Goal: Information Seeking & Learning: Check status

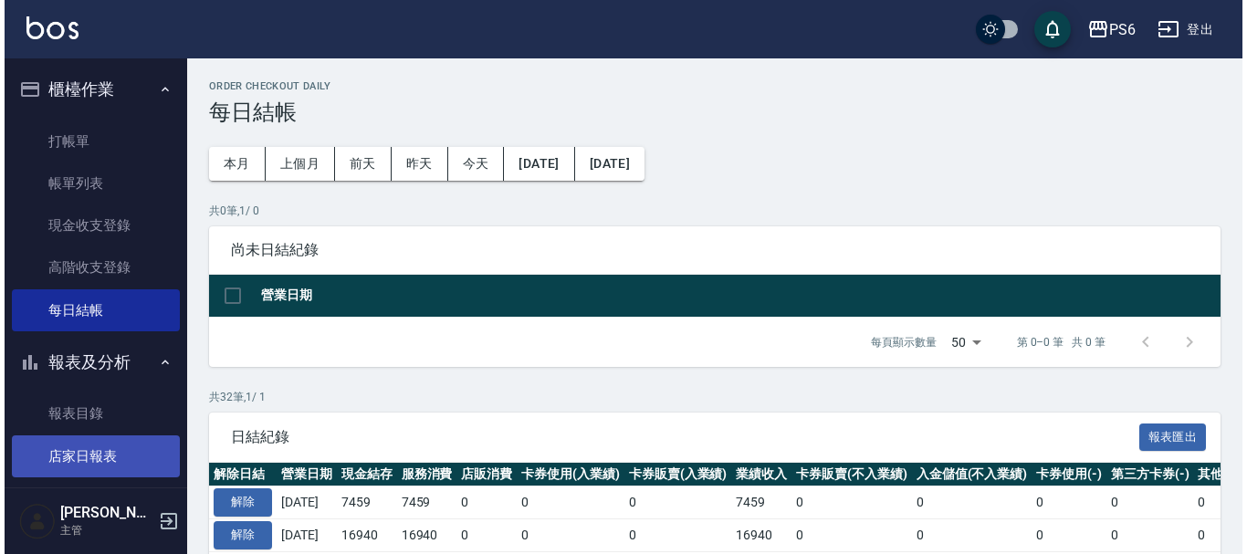
scroll to position [183, 0]
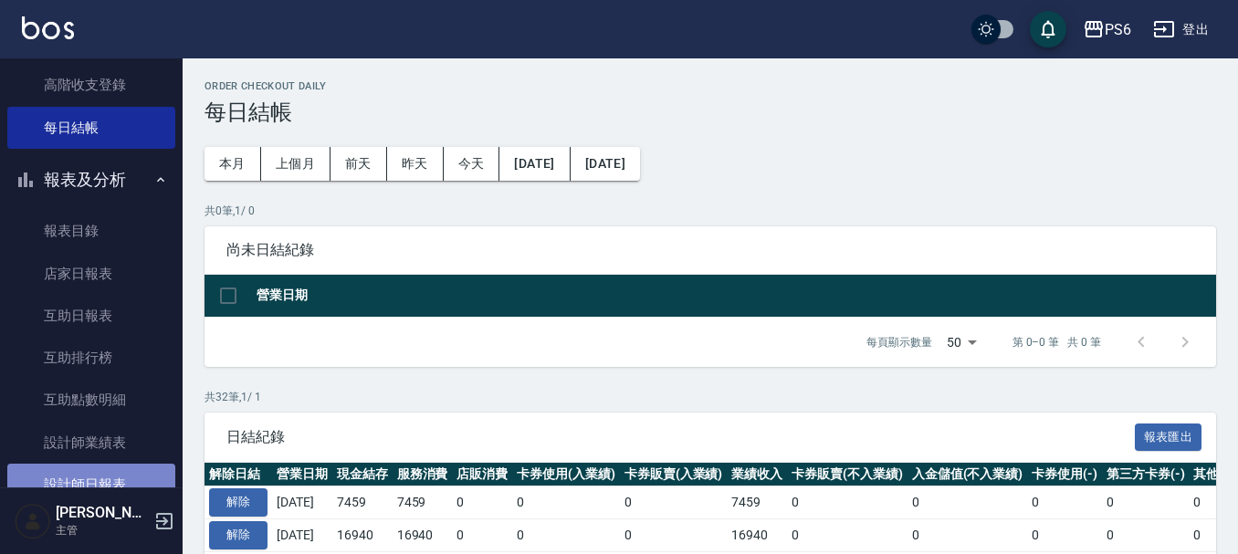
click at [116, 477] on link "設計師日報表" at bounding box center [91, 485] width 168 height 42
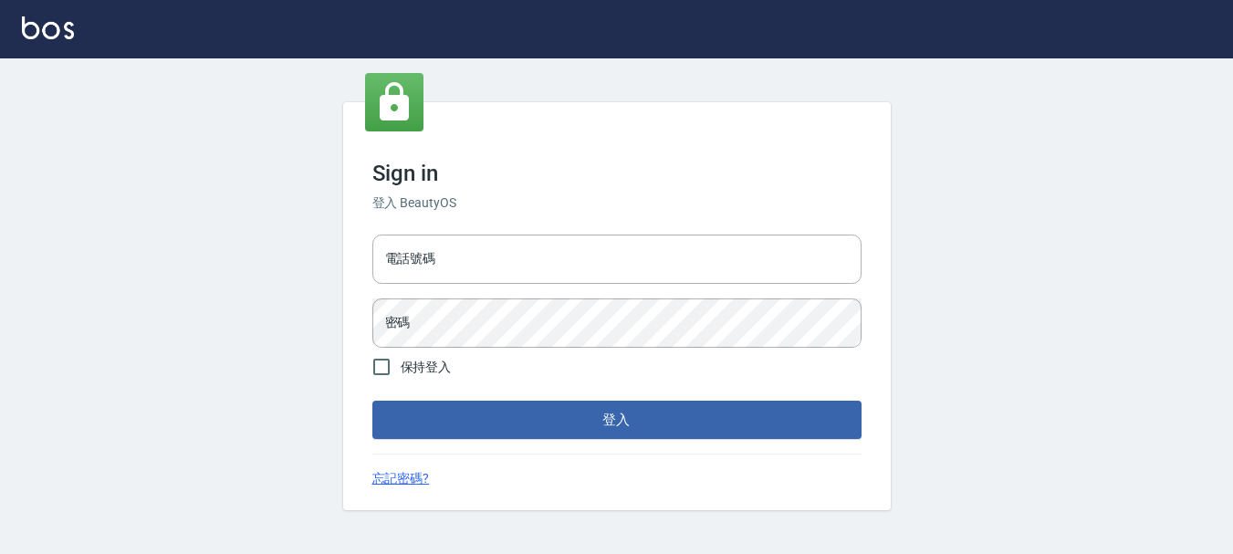
drag, startPoint x: 488, startPoint y: 266, endPoint x: 495, endPoint y: 285, distance: 20.2
click at [488, 266] on input "電話號碼" at bounding box center [617, 259] width 489 height 49
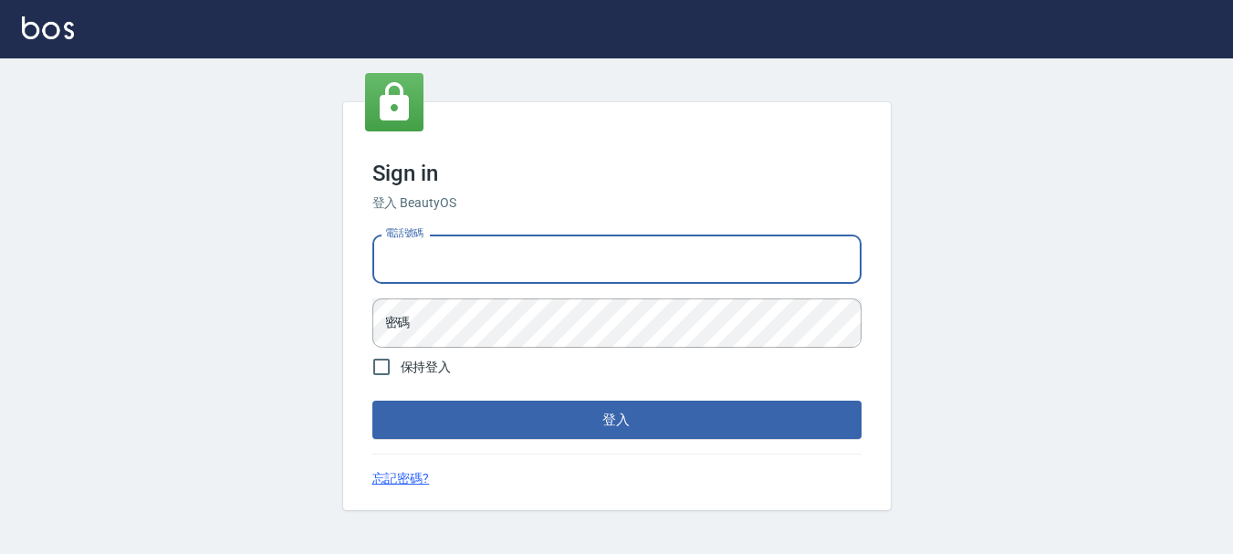
type input "0983811952"
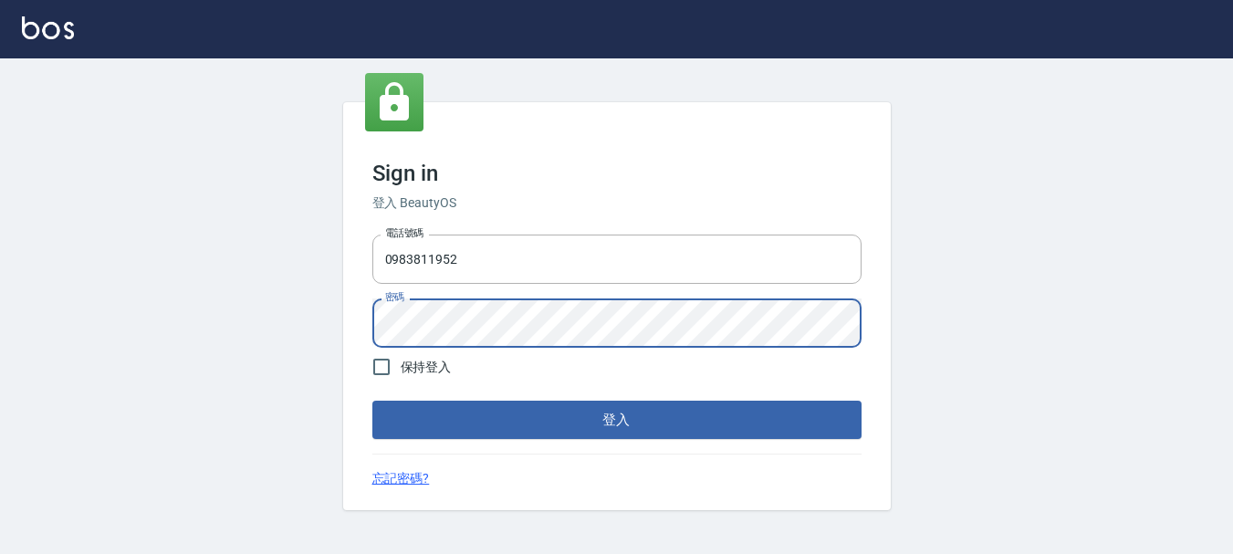
click at [373, 401] on button "登入" at bounding box center [617, 420] width 489 height 38
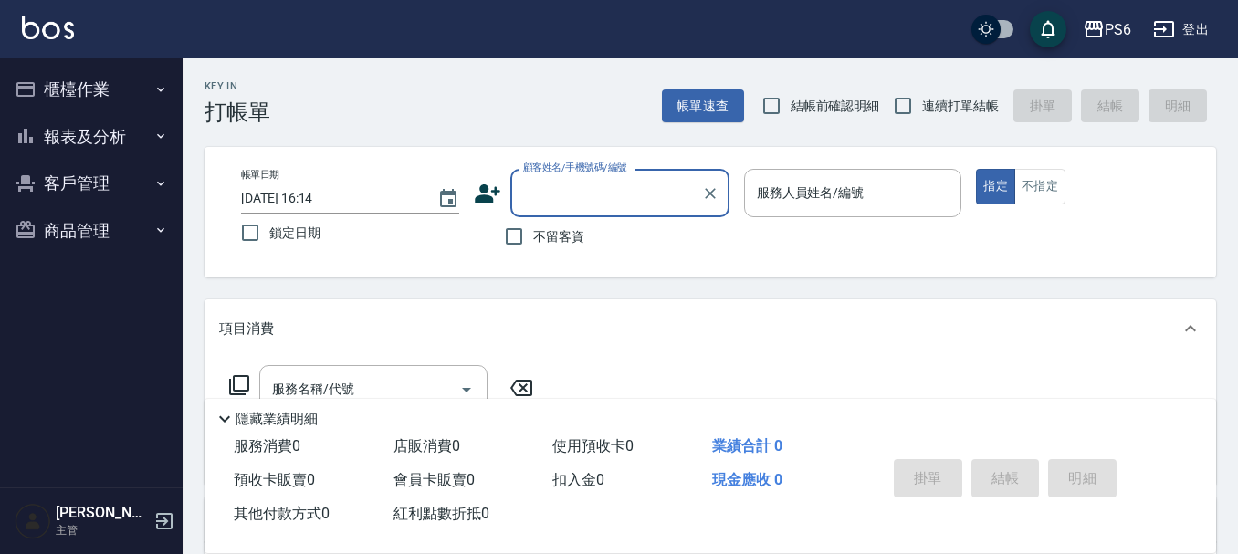
click at [56, 146] on button "報表及分析" at bounding box center [91, 136] width 168 height 47
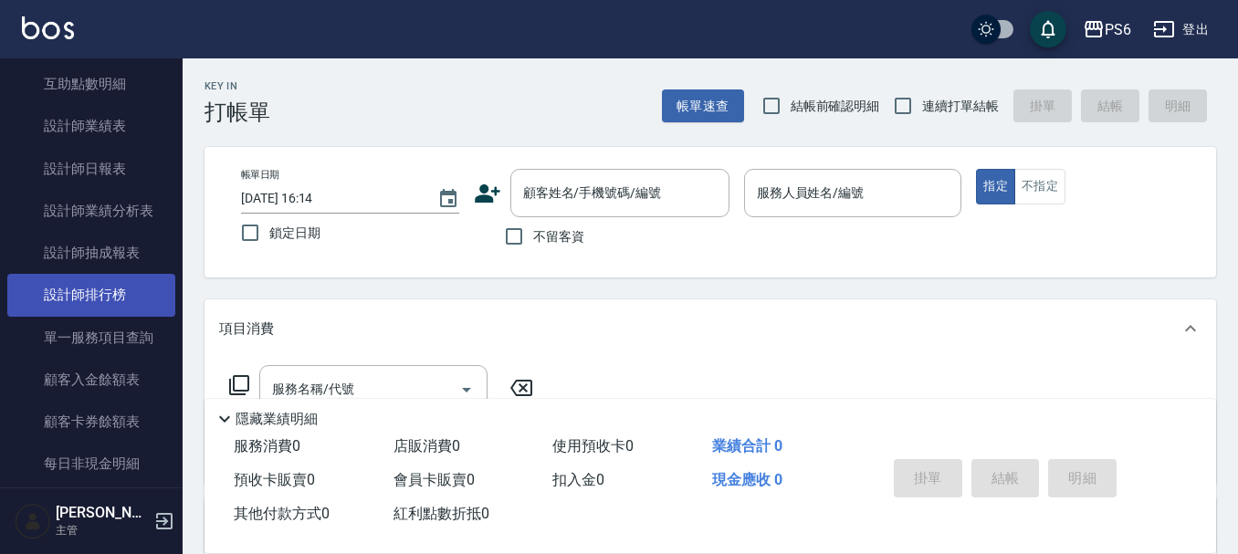
scroll to position [274, 0]
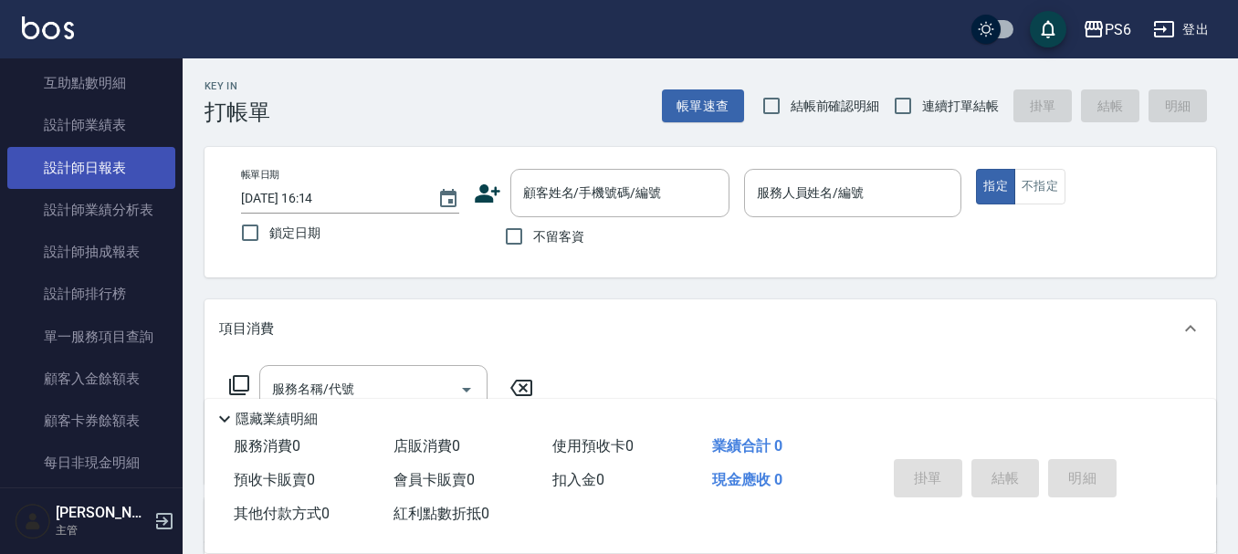
click at [106, 163] on link "設計師日報表" at bounding box center [91, 168] width 168 height 42
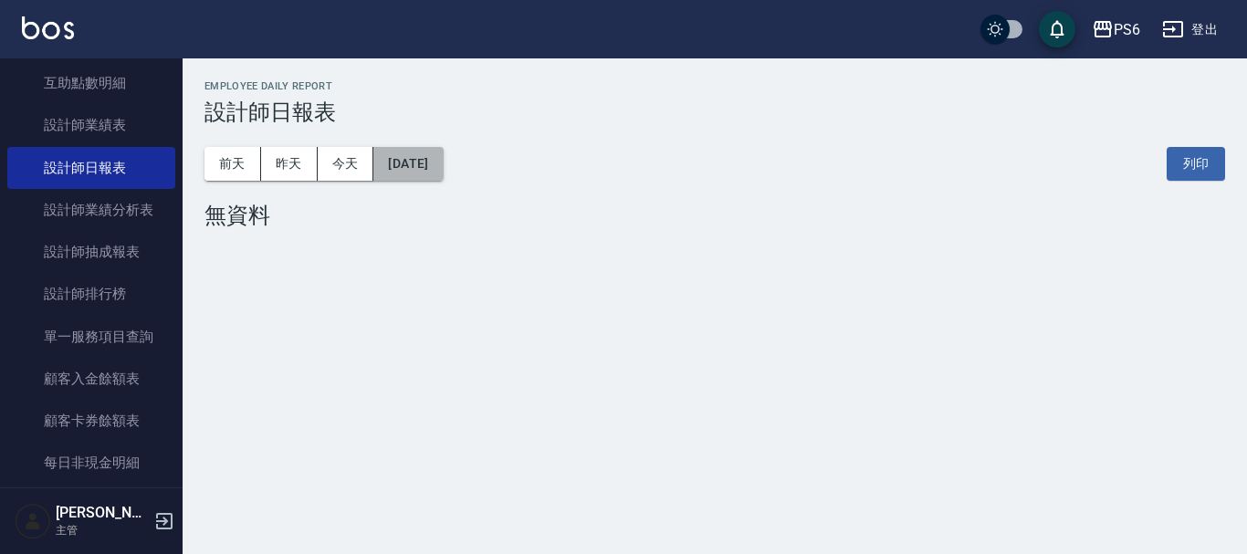
click at [437, 150] on button "[DATE]" at bounding box center [407, 164] width 69 height 34
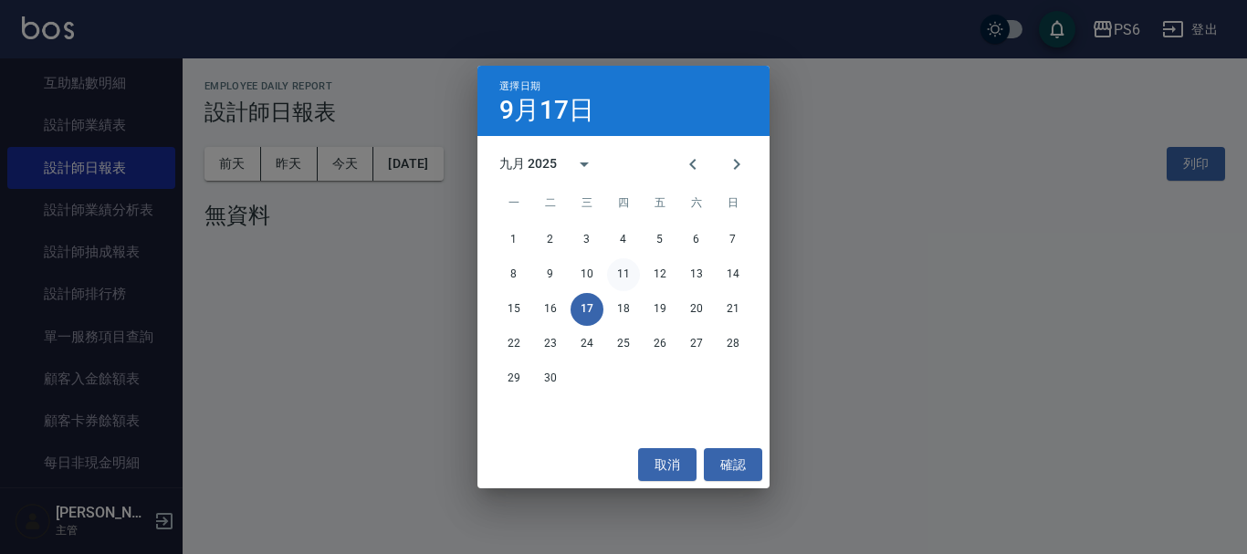
click at [620, 279] on button "11" at bounding box center [623, 274] width 33 height 33
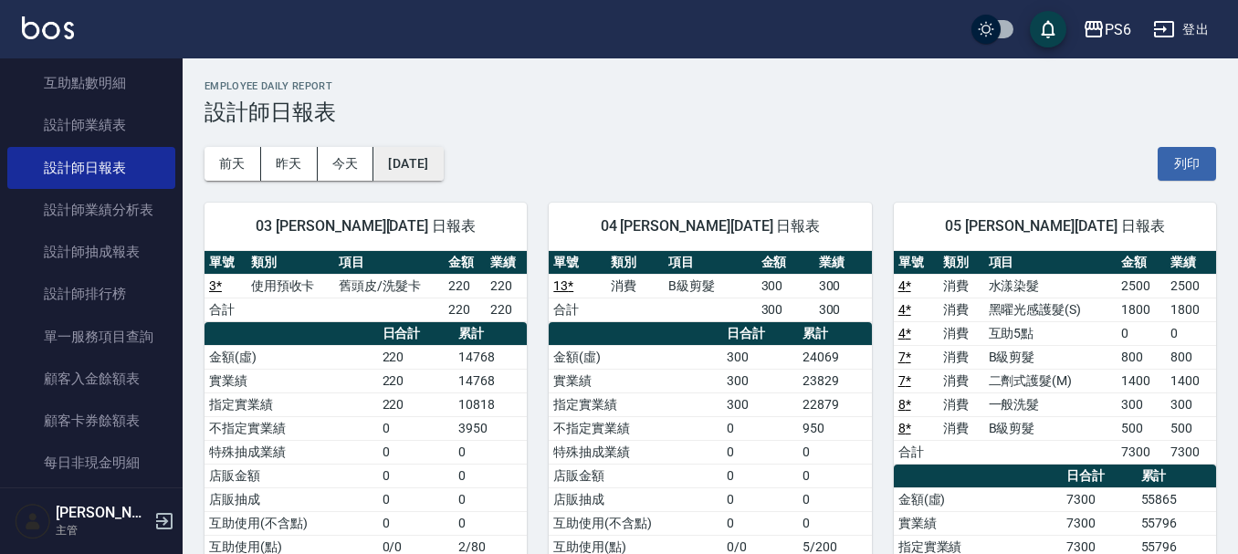
click at [424, 162] on button "[DATE]" at bounding box center [407, 164] width 69 height 34
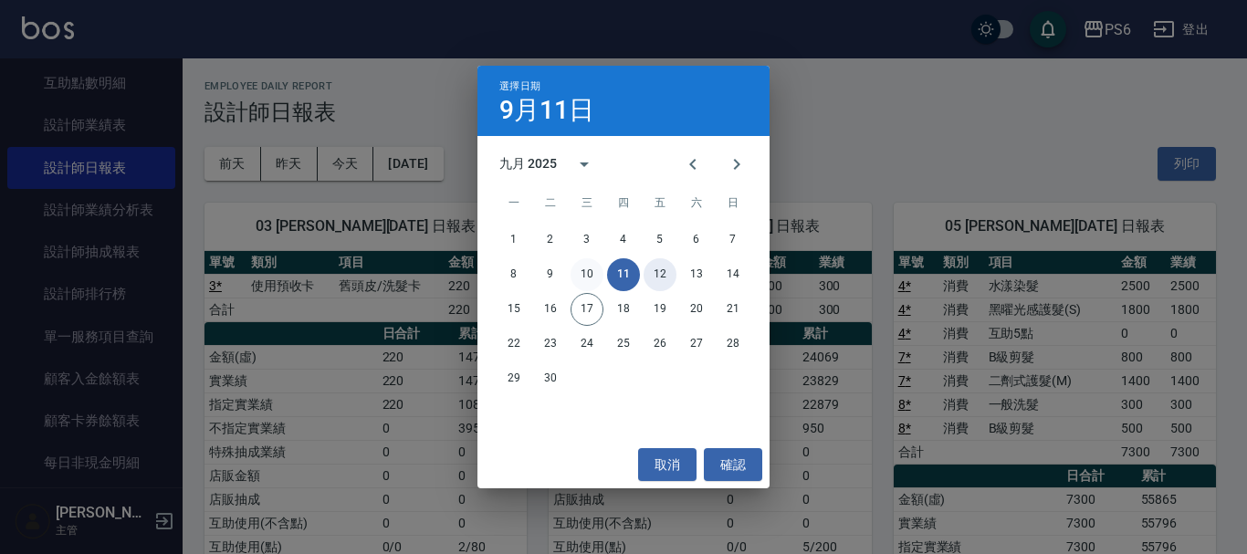
drag, startPoint x: 656, startPoint y: 276, endPoint x: 575, endPoint y: 266, distance: 81.9
click at [575, 266] on div "8 9 10 11 12 13 14" at bounding box center [624, 274] width 292 height 33
click at [580, 273] on button "10" at bounding box center [587, 274] width 33 height 33
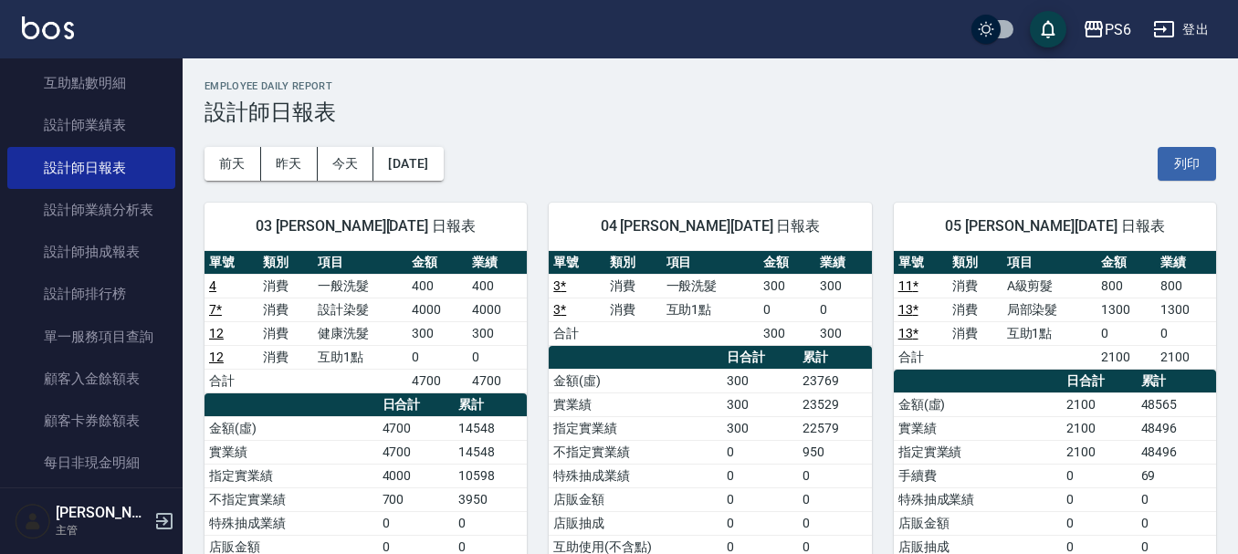
click at [454, 181] on div "03 [PERSON_NAME][DATE] 日報表 單號 類別 項目 金額 業績 4 消費 一般洗髮 400 400 7 * 消費 設計染髮 4000 40…" at bounding box center [355, 488] width 344 height 614
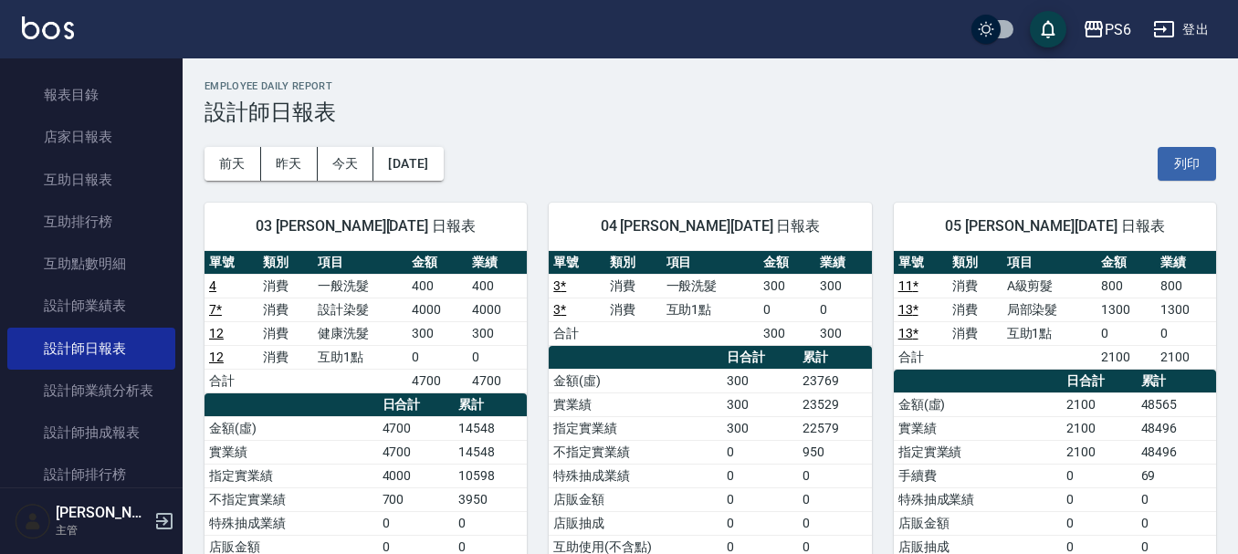
scroll to position [91, 0]
click at [443, 160] on button "[DATE]" at bounding box center [407, 164] width 69 height 34
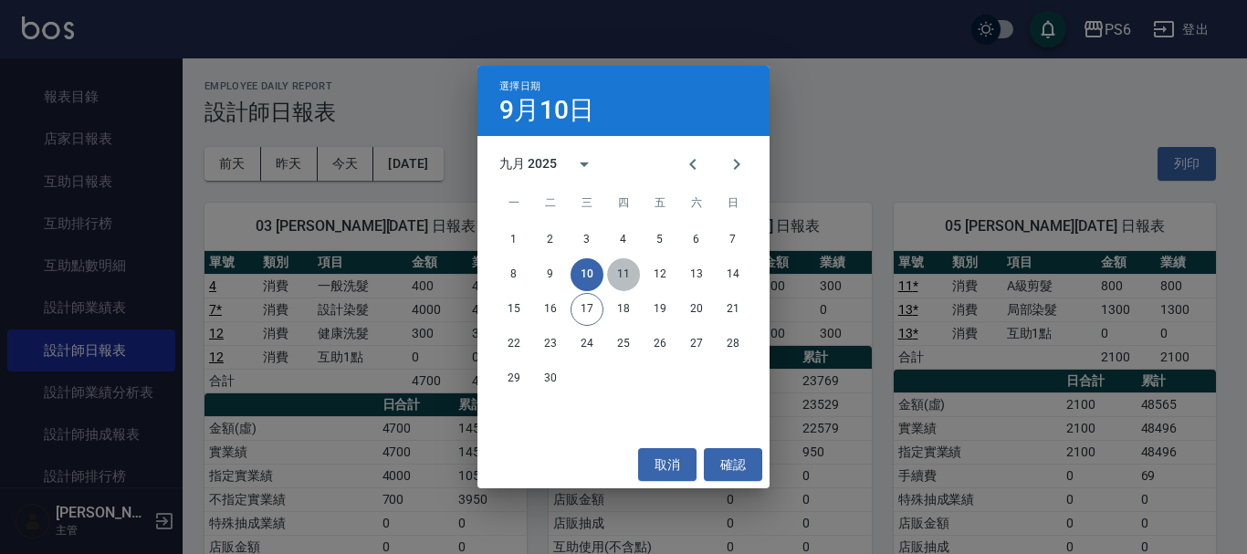
click at [616, 272] on button "11" at bounding box center [623, 274] width 33 height 33
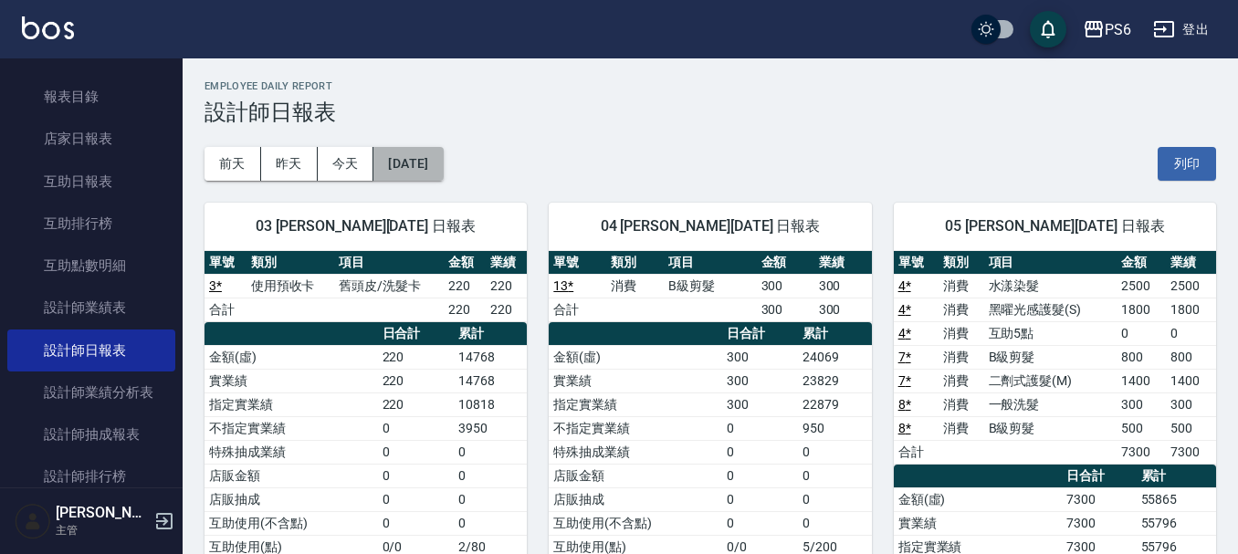
click at [443, 158] on button "[DATE]" at bounding box center [407, 164] width 69 height 34
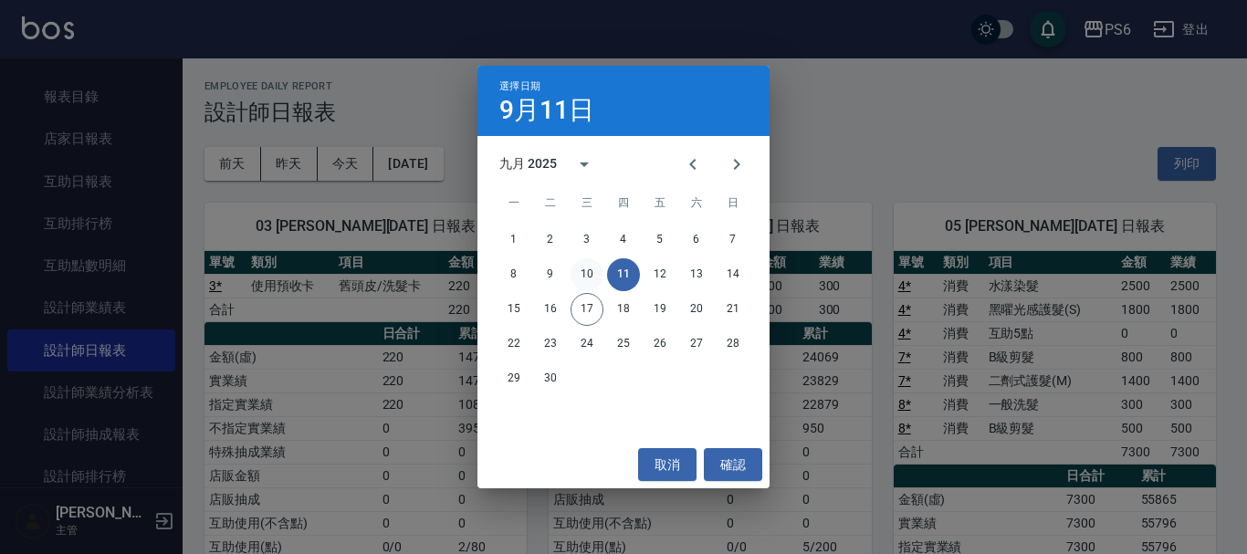
click at [586, 275] on button "10" at bounding box center [587, 274] width 33 height 33
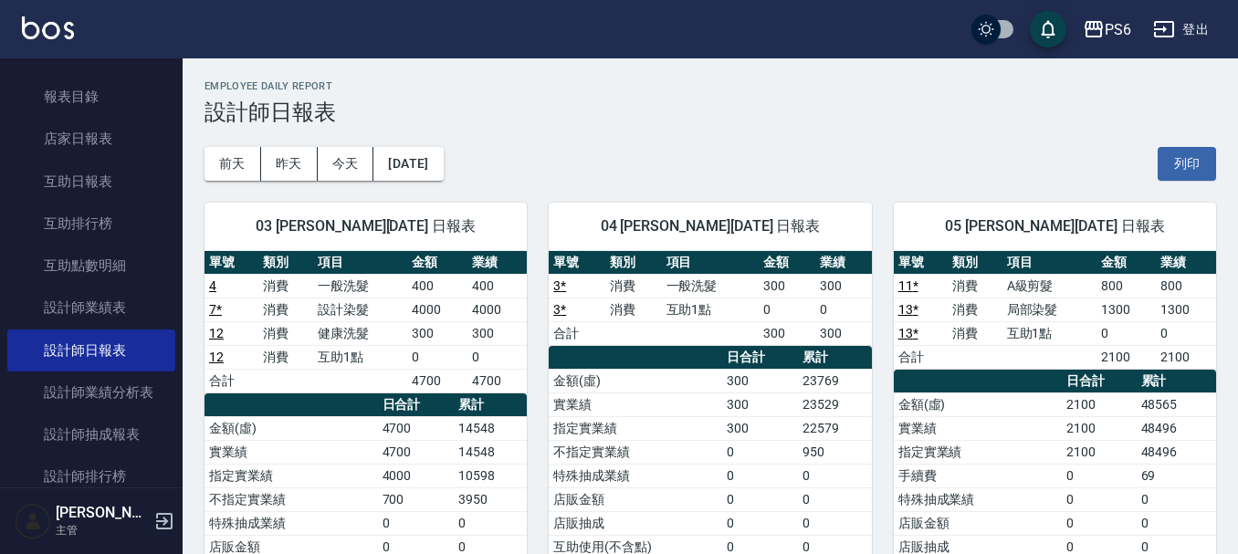
click at [425, 191] on div "03 [PERSON_NAME][DATE] 日報表 單號 類別 項目 金額 業績 4 消費 一般洗髮 400 400 7 * 消費 設計染髮 4000 40…" at bounding box center [355, 488] width 344 height 614
click at [435, 167] on button "[DATE]" at bounding box center [407, 164] width 69 height 34
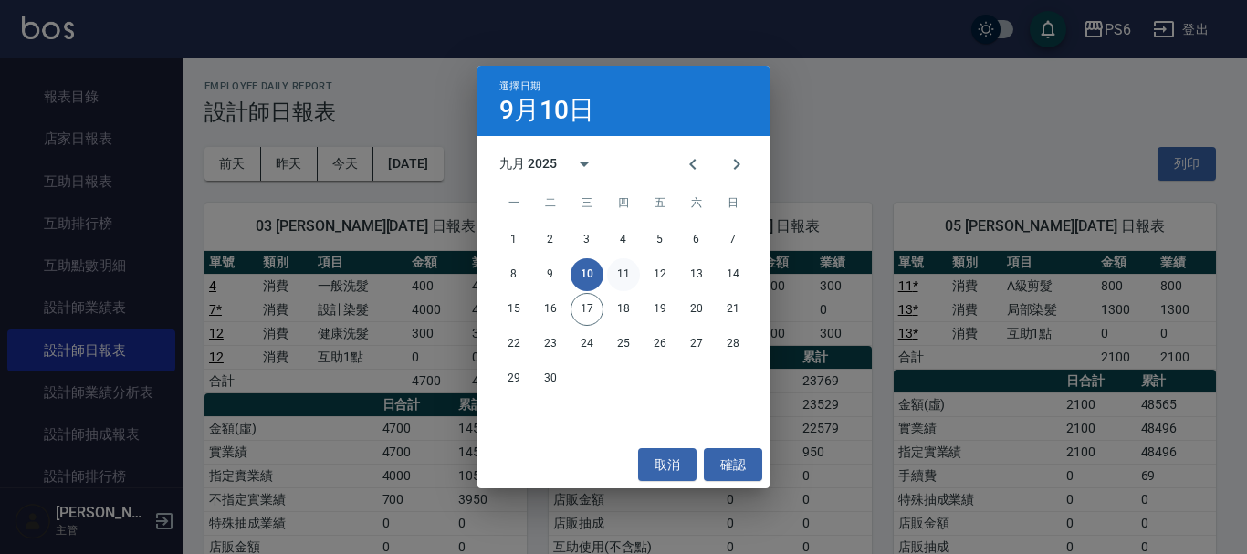
click at [624, 275] on button "11" at bounding box center [623, 274] width 33 height 33
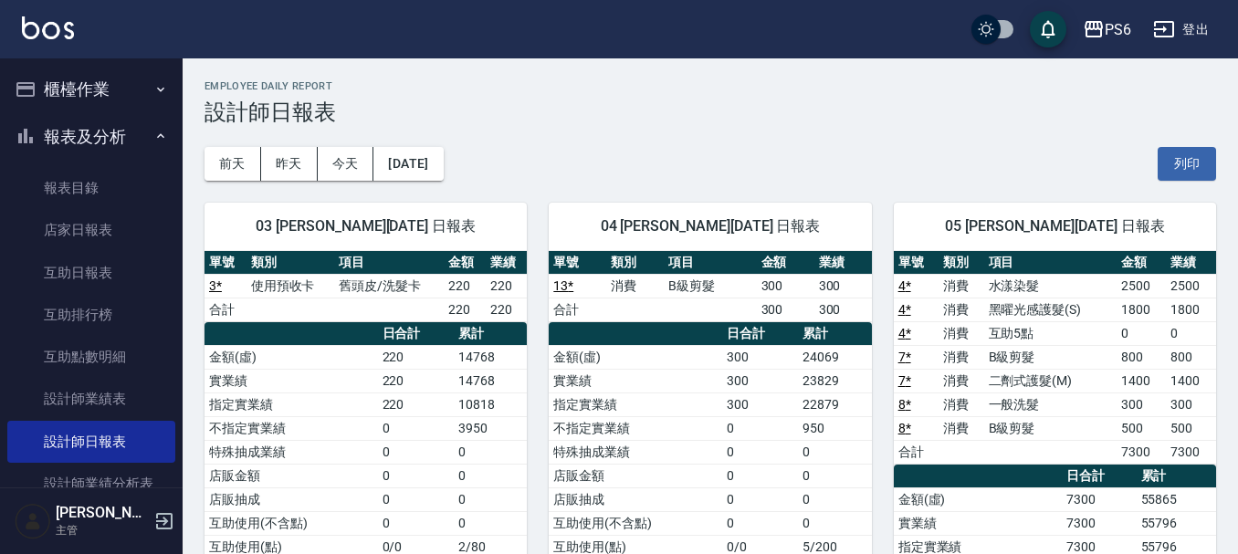
click at [102, 96] on button "櫃檯作業" at bounding box center [91, 89] width 168 height 47
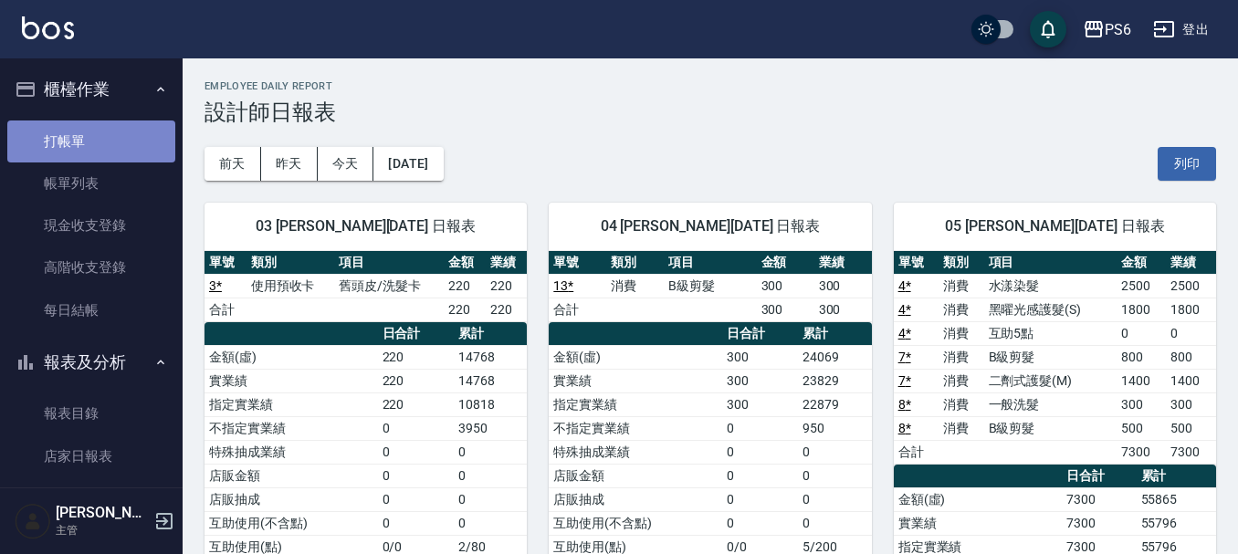
click at [102, 131] on link "打帳單" at bounding box center [91, 142] width 168 height 42
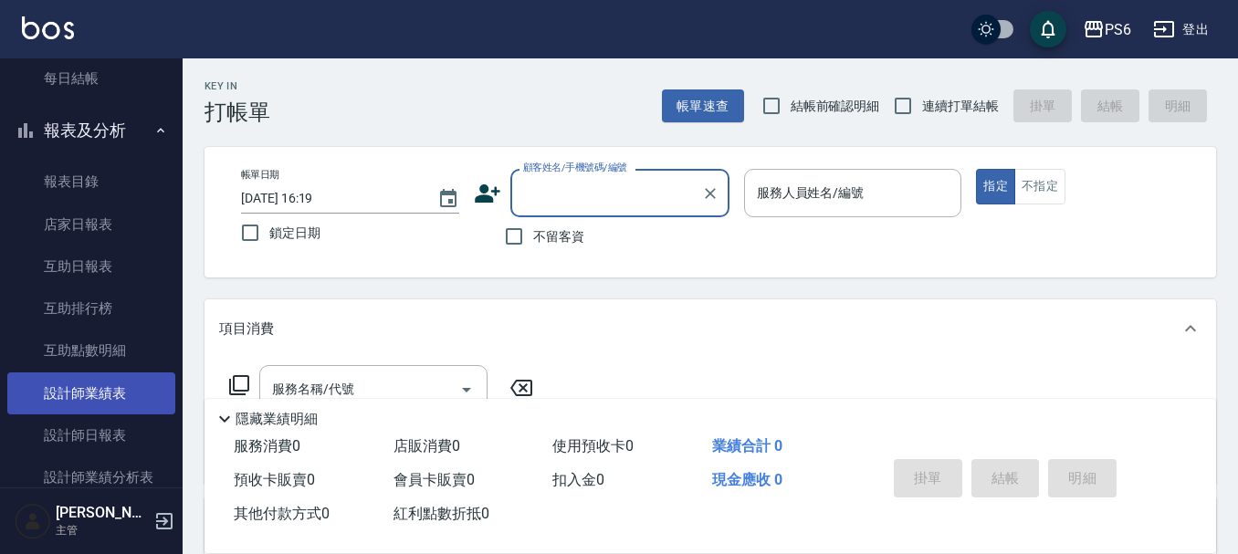
scroll to position [274, 0]
click at [113, 386] on link "設計師日報表" at bounding box center [91, 394] width 168 height 42
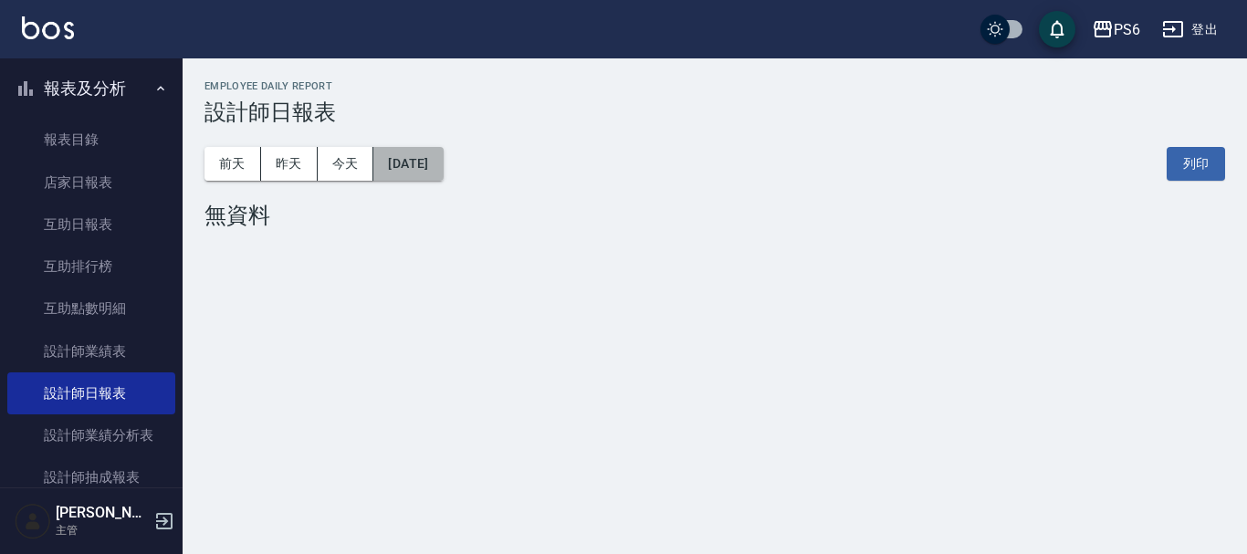
click at [416, 164] on button "[DATE]" at bounding box center [407, 164] width 69 height 34
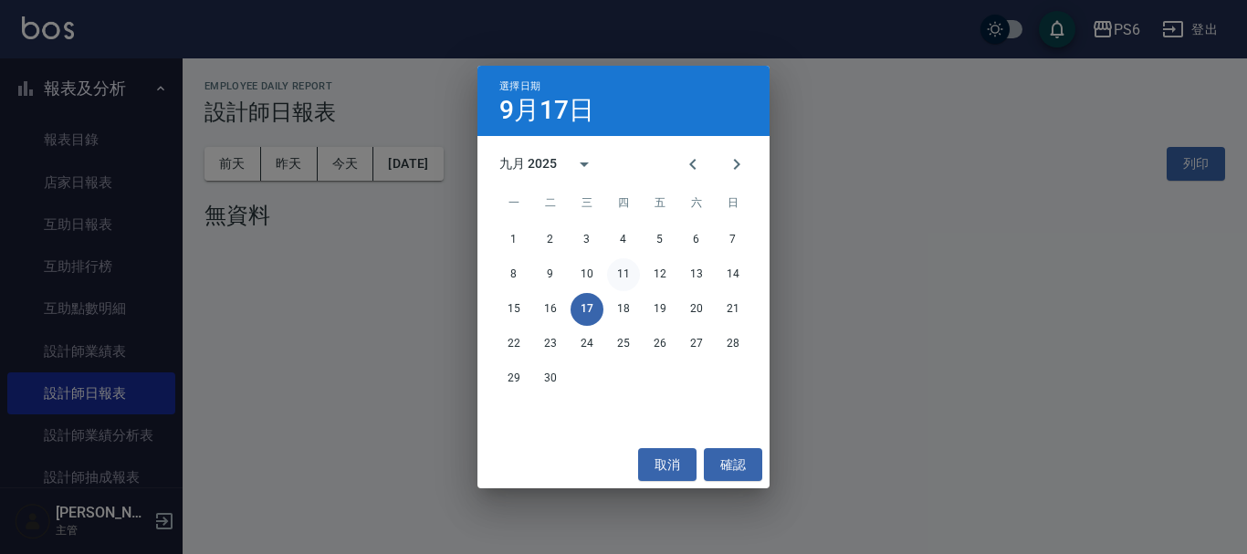
click at [615, 275] on button "11" at bounding box center [623, 274] width 33 height 33
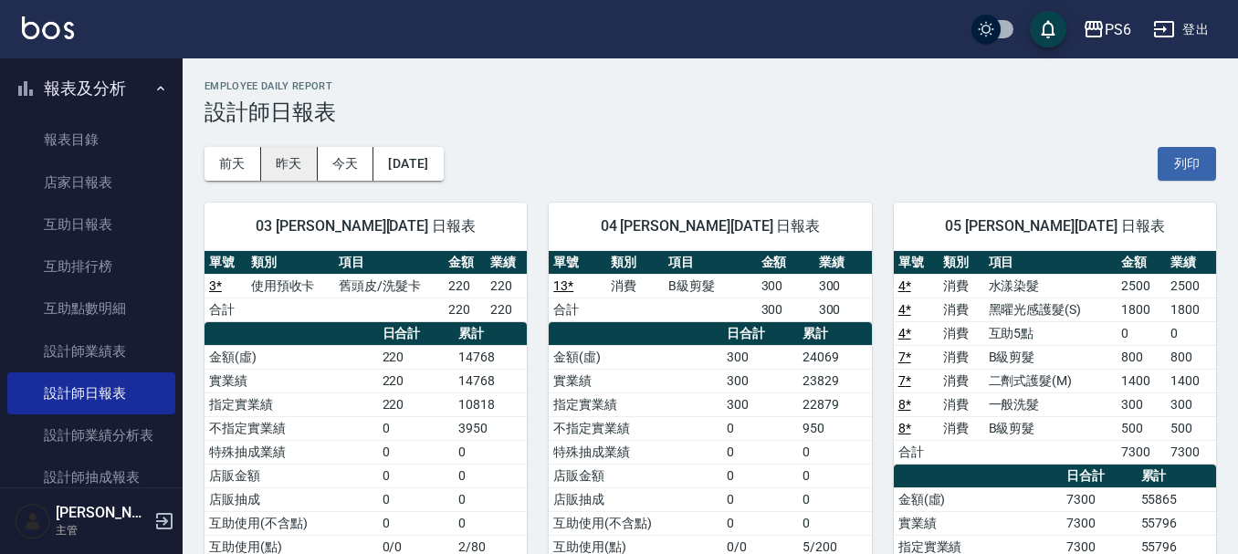
click at [280, 167] on button "昨天" at bounding box center [289, 164] width 57 height 34
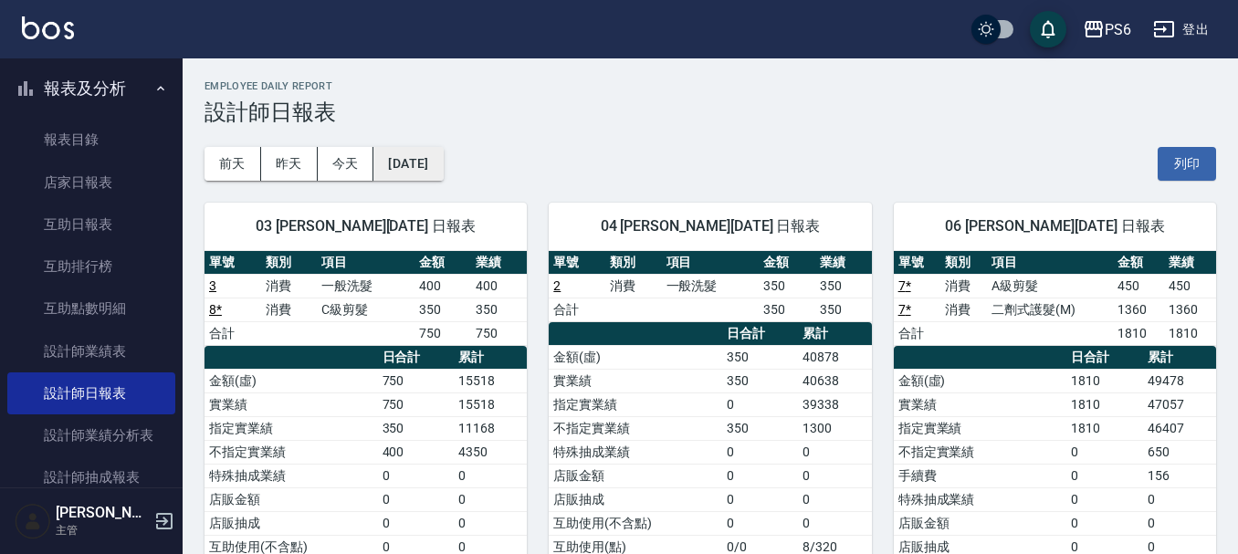
click at [428, 157] on button "[DATE]" at bounding box center [407, 164] width 69 height 34
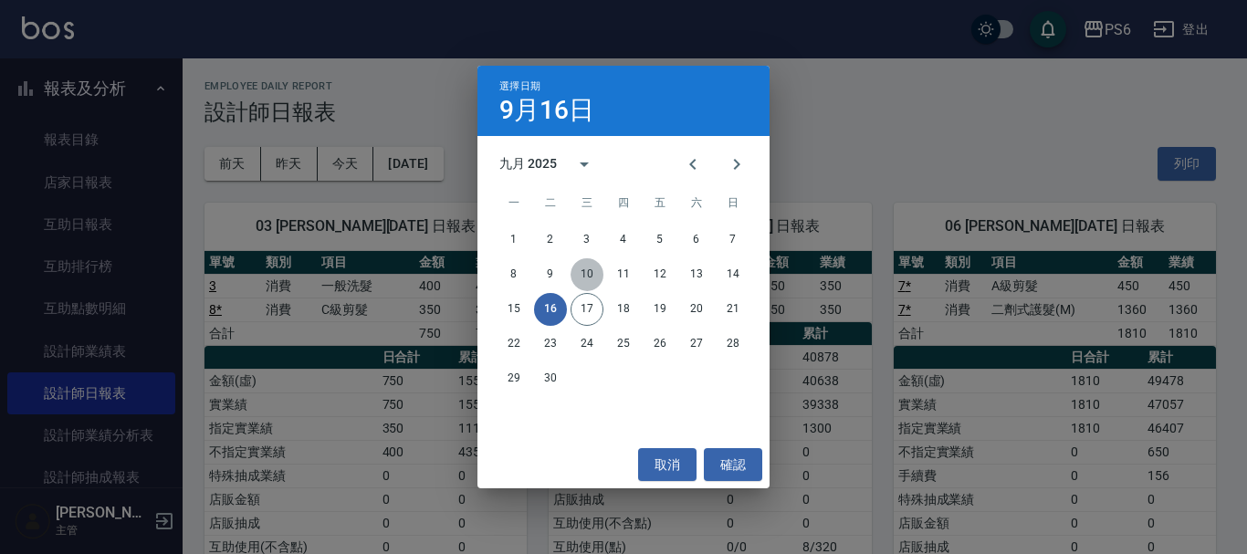
click at [590, 274] on button "10" at bounding box center [587, 274] width 33 height 33
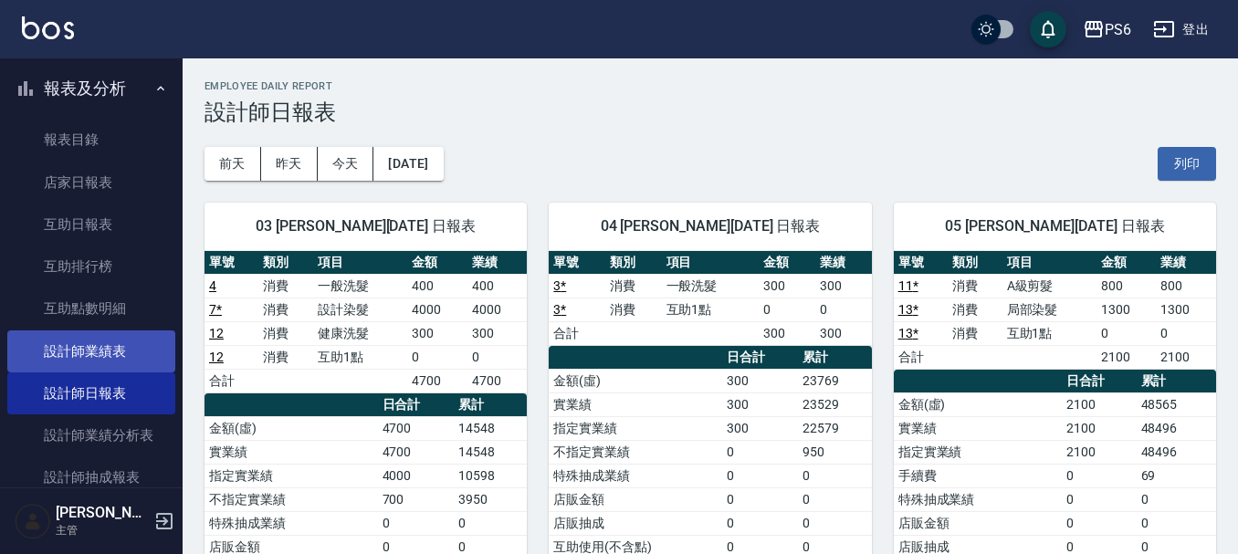
click at [113, 352] on link "設計師業績表" at bounding box center [91, 352] width 168 height 42
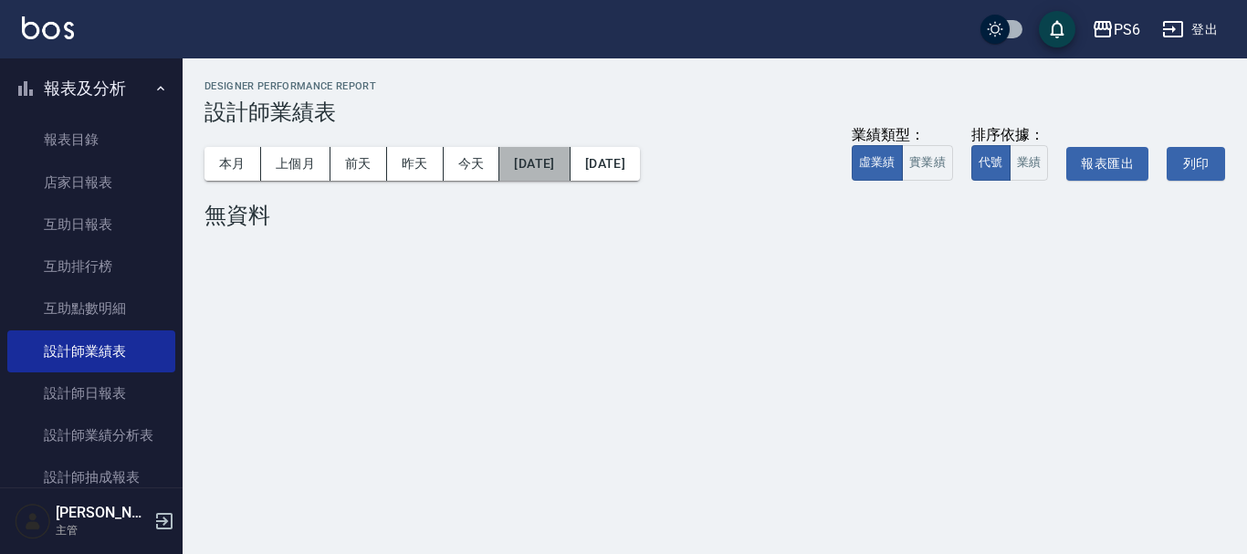
click at [545, 165] on button "[DATE]" at bounding box center [534, 164] width 70 height 34
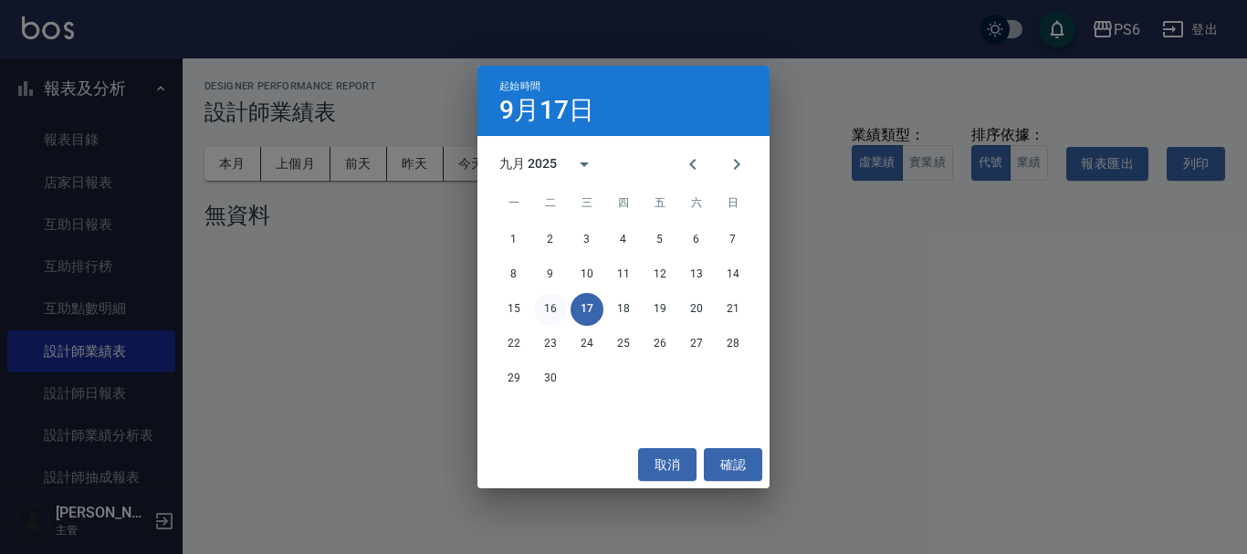
click at [556, 307] on button "16" at bounding box center [550, 309] width 33 height 33
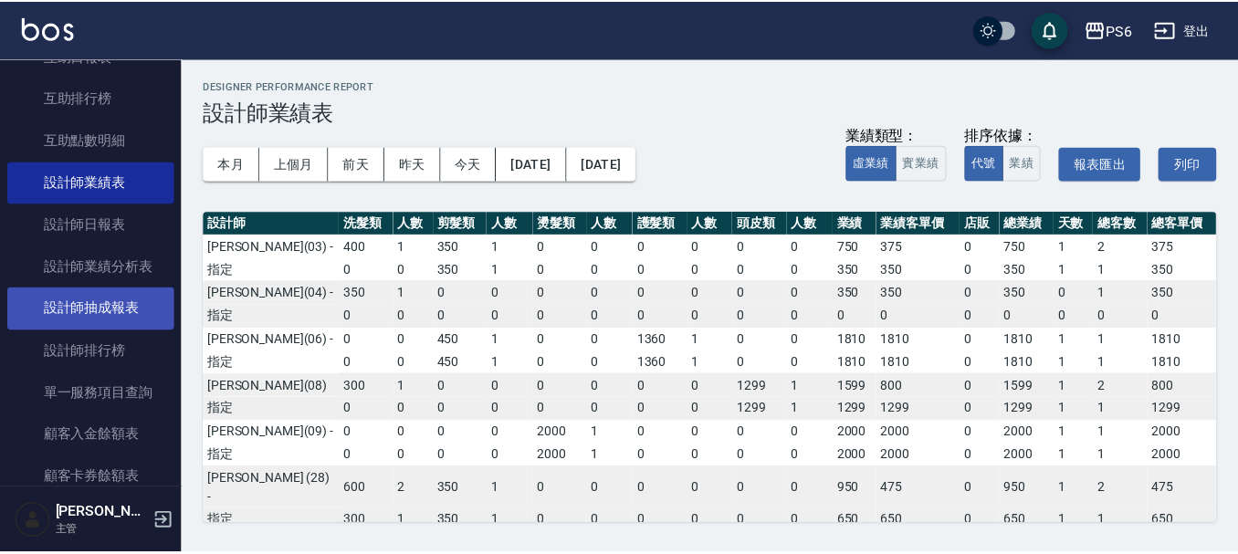
scroll to position [457, 0]
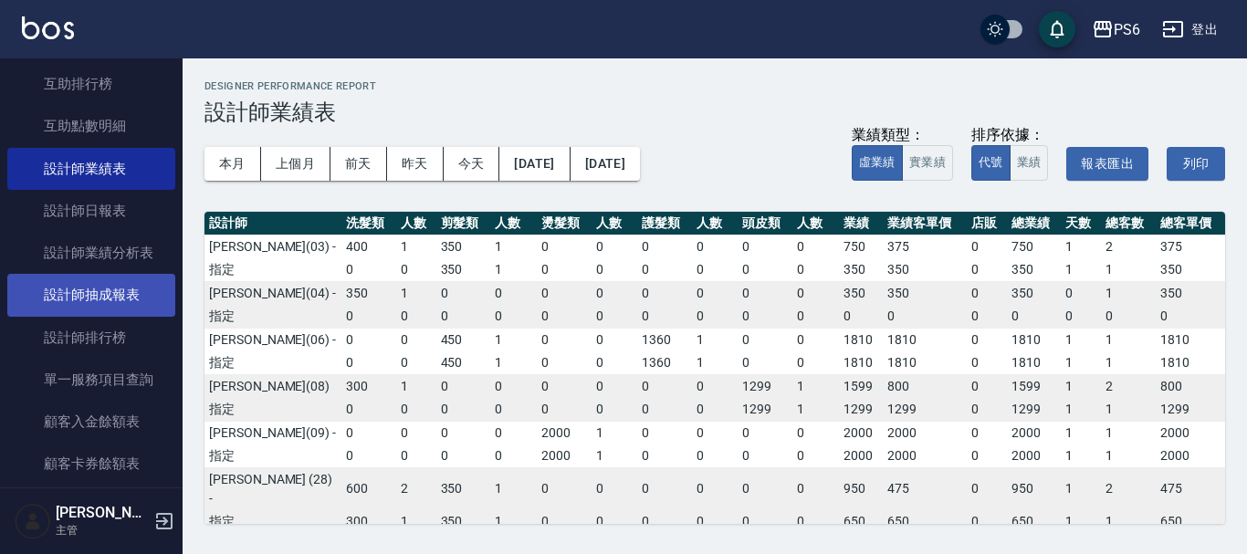
click at [122, 297] on link "設計師抽成報表" at bounding box center [91, 295] width 168 height 42
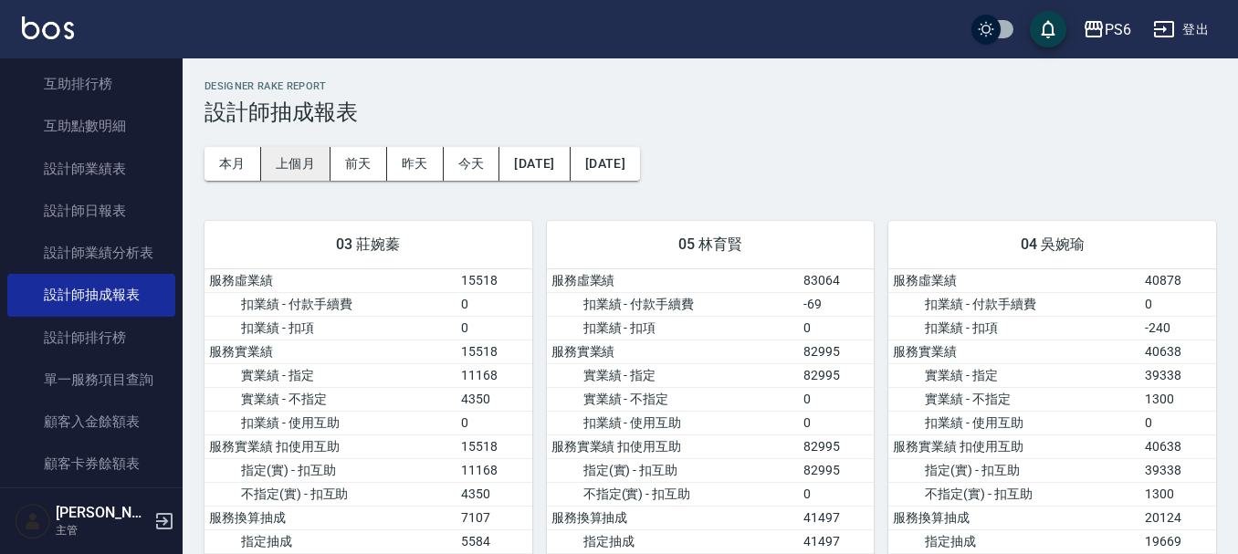
click at [300, 162] on button "上個月" at bounding box center [295, 164] width 69 height 34
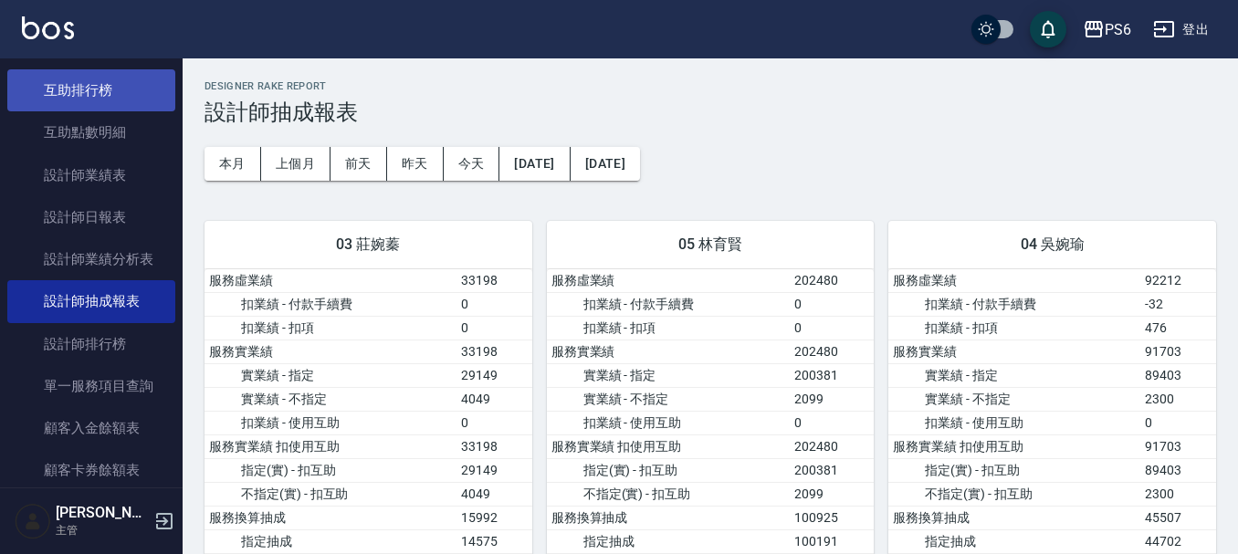
scroll to position [457, 0]
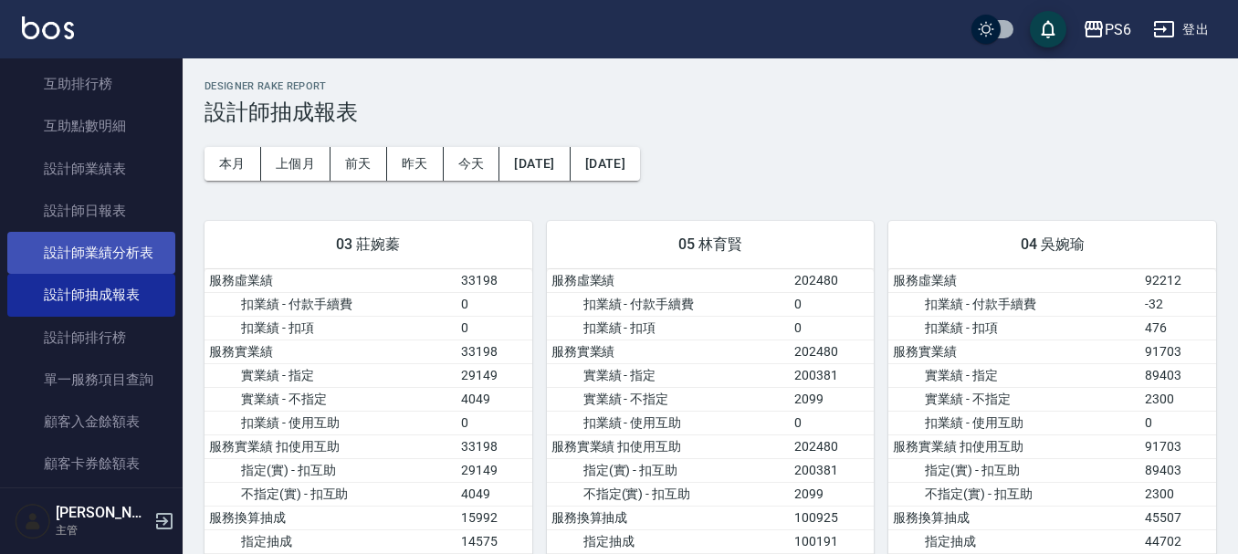
click at [131, 232] on link "設計師業績分析表" at bounding box center [91, 253] width 168 height 42
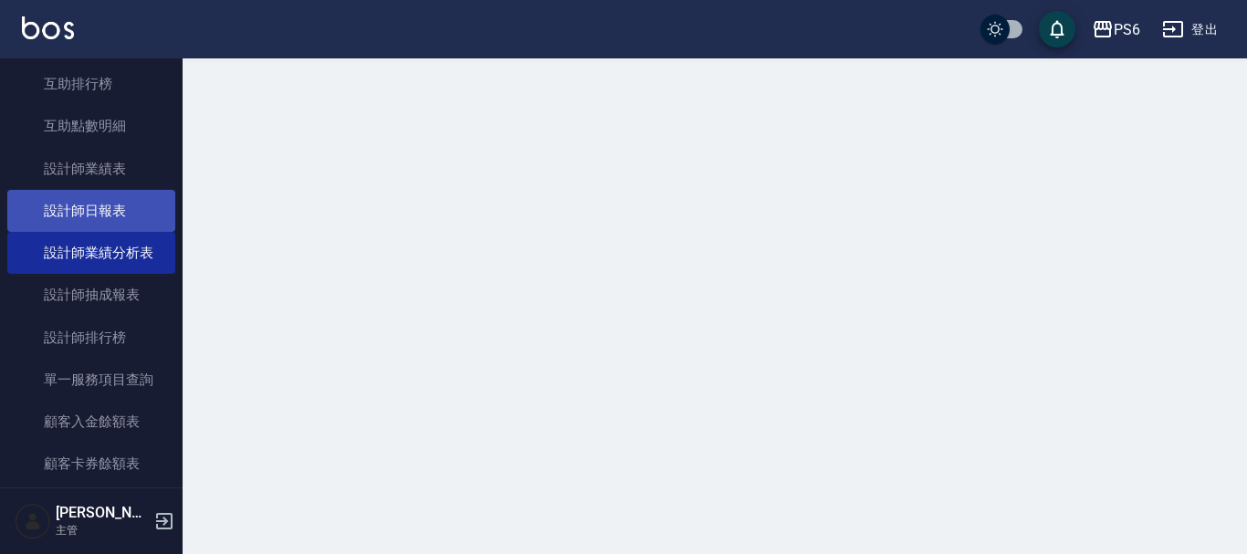
click at [124, 211] on link "設計師日報表" at bounding box center [91, 211] width 168 height 42
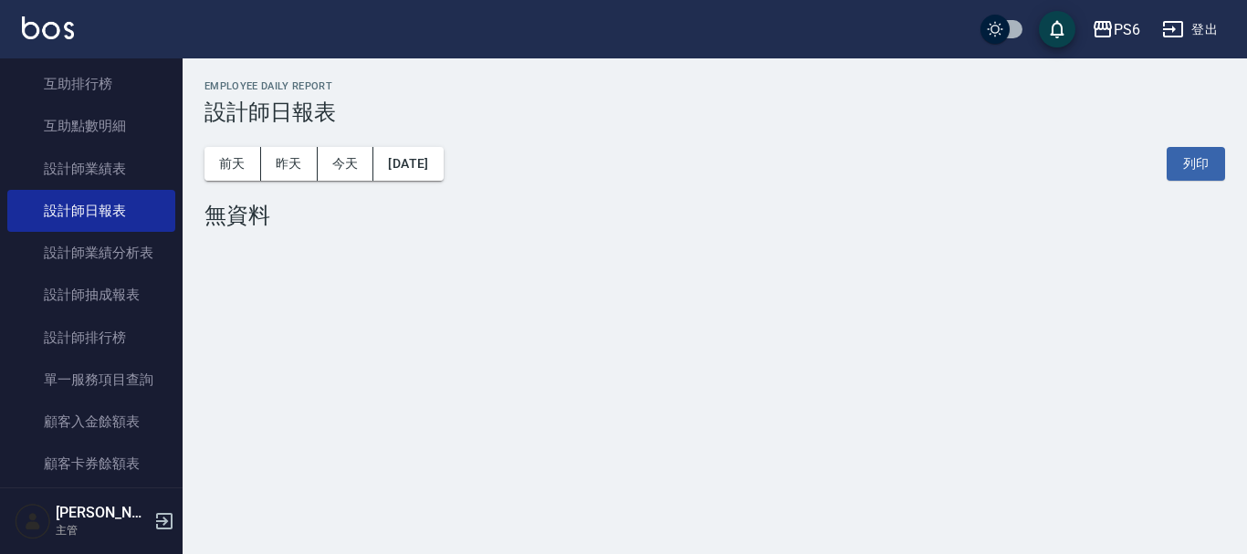
click at [440, 145] on div "[DATE] [DATE] [DATE] [DATE] 列印" at bounding box center [715, 164] width 1021 height 78
click at [436, 164] on button "[DATE]" at bounding box center [407, 164] width 69 height 34
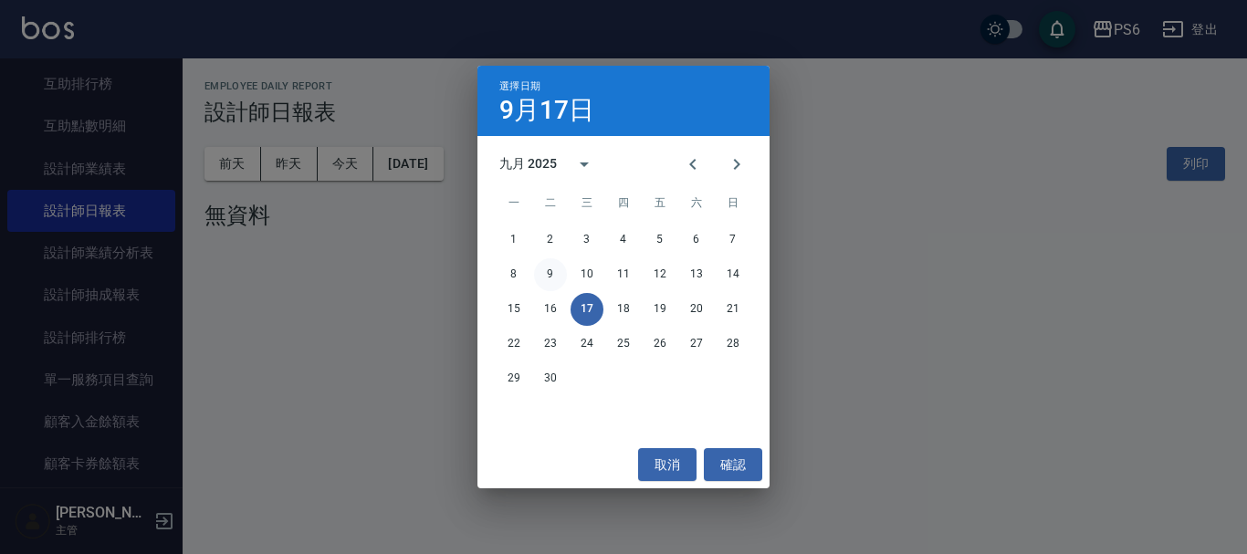
click at [553, 277] on button "9" at bounding box center [550, 274] width 33 height 33
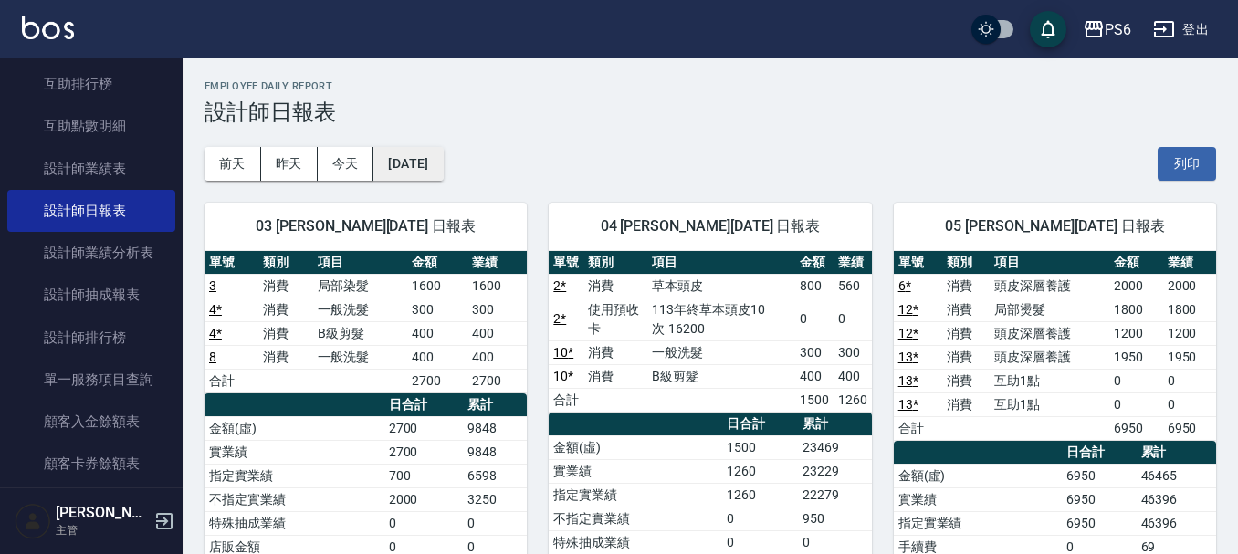
click at [434, 155] on button "[DATE]" at bounding box center [407, 164] width 69 height 34
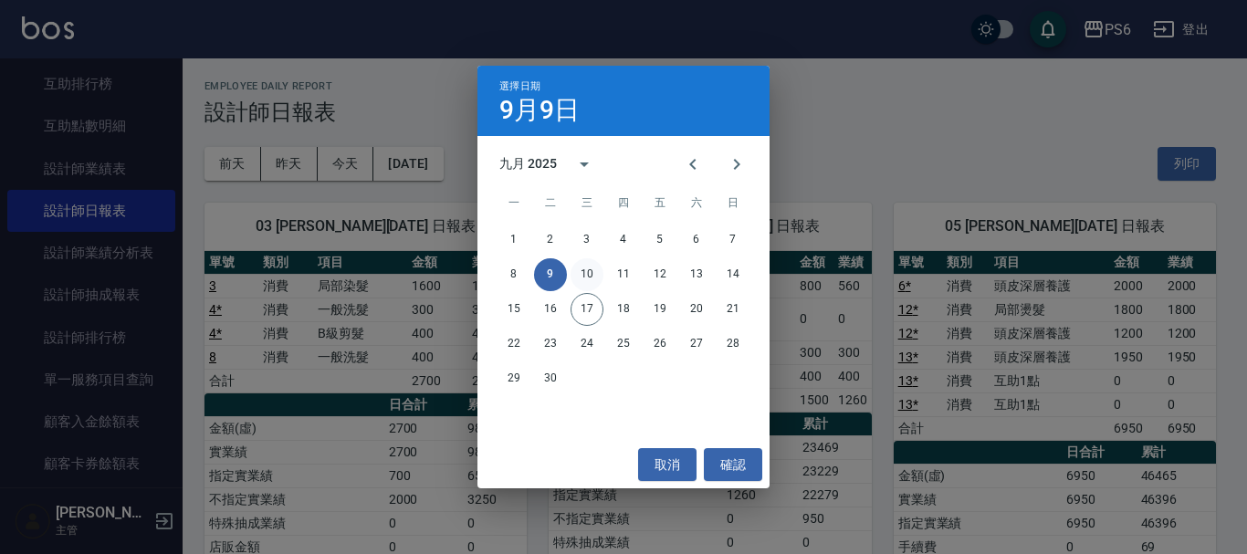
click at [592, 269] on button "10" at bounding box center [587, 274] width 33 height 33
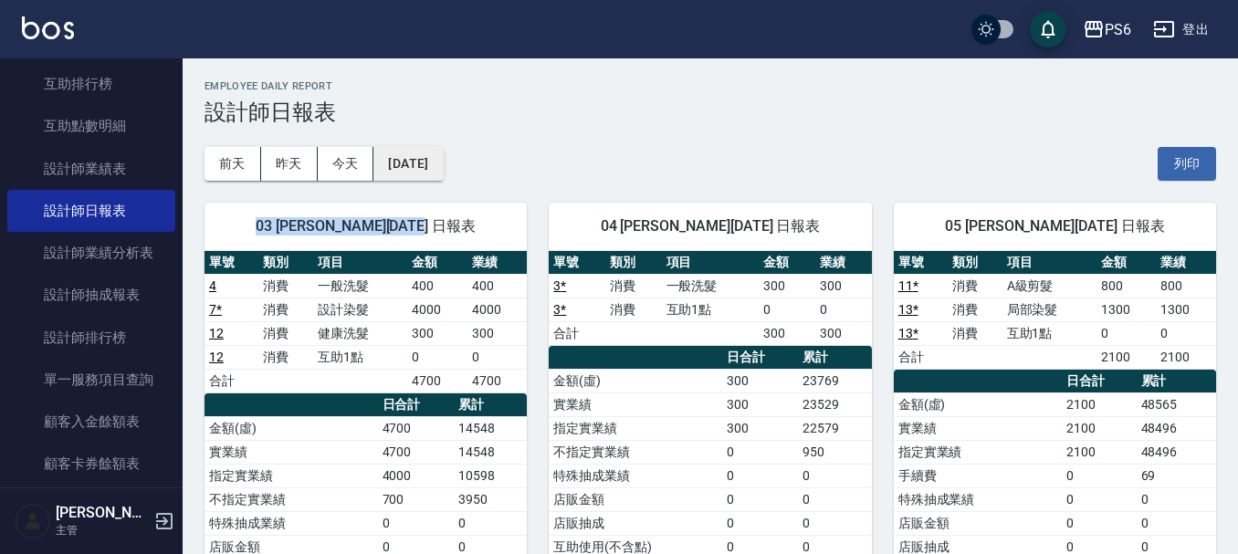
click at [443, 173] on button "[DATE]" at bounding box center [407, 164] width 69 height 34
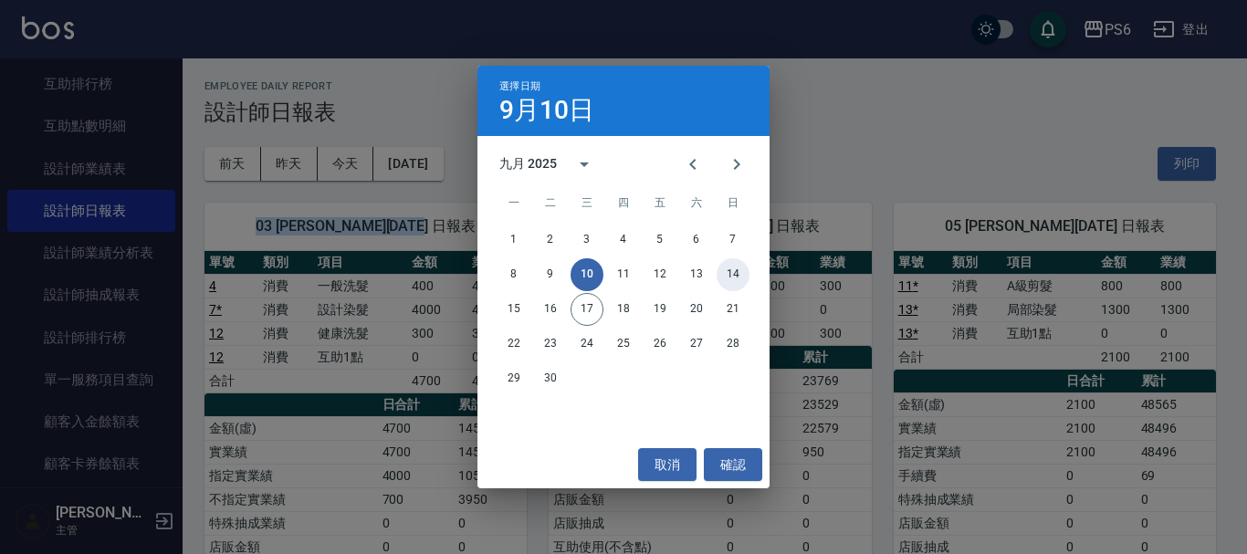
click at [733, 273] on button "14" at bounding box center [733, 274] width 33 height 33
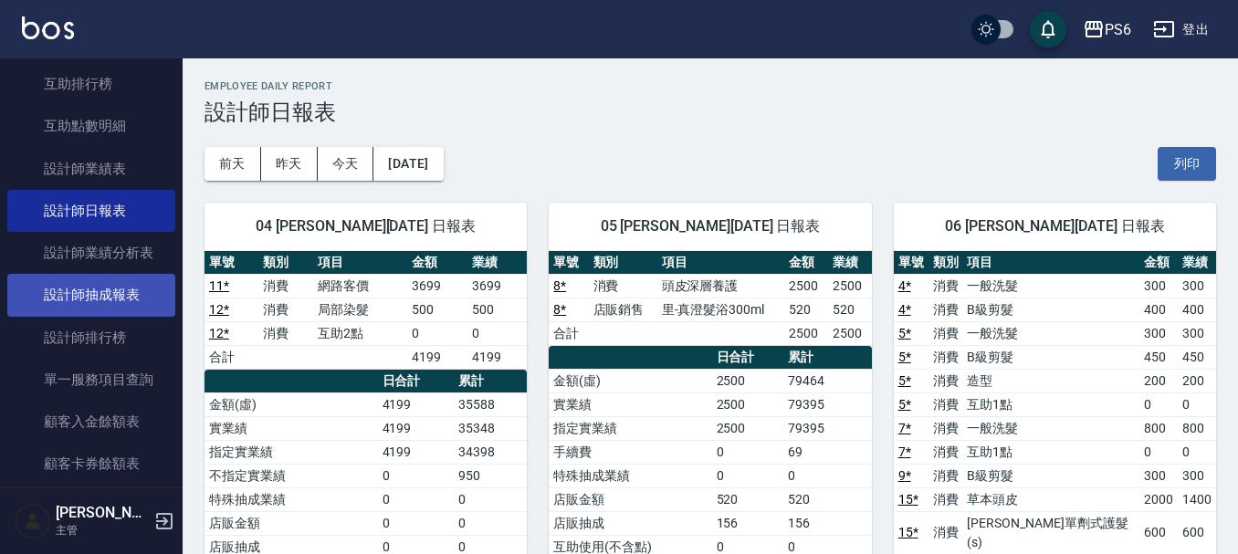
click at [131, 287] on link "設計師抽成報表" at bounding box center [91, 295] width 168 height 42
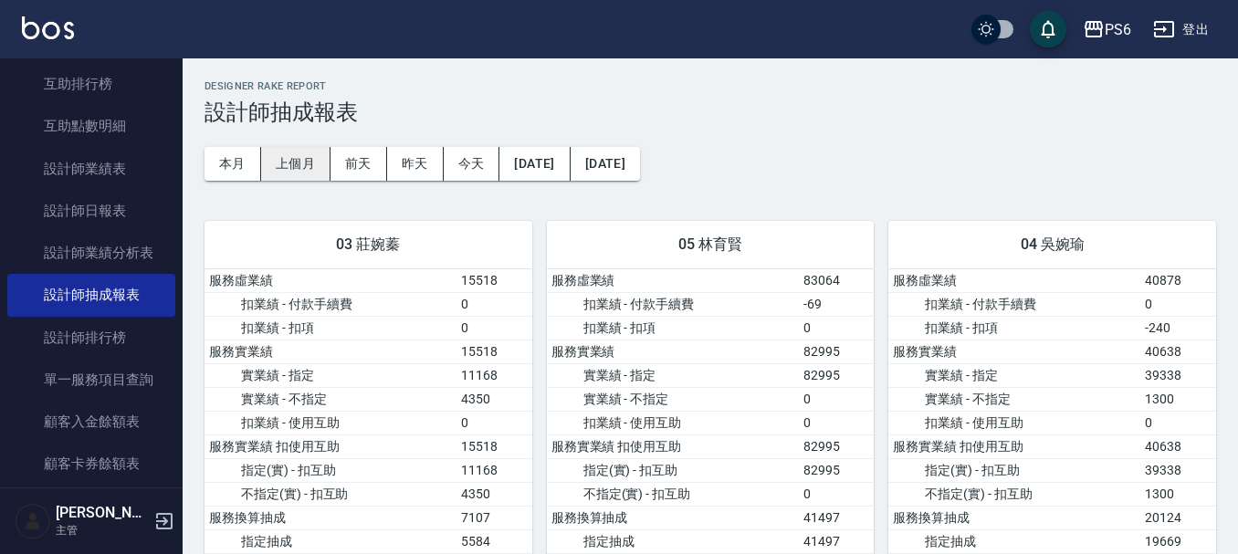
click at [297, 161] on button "上個月" at bounding box center [295, 164] width 69 height 34
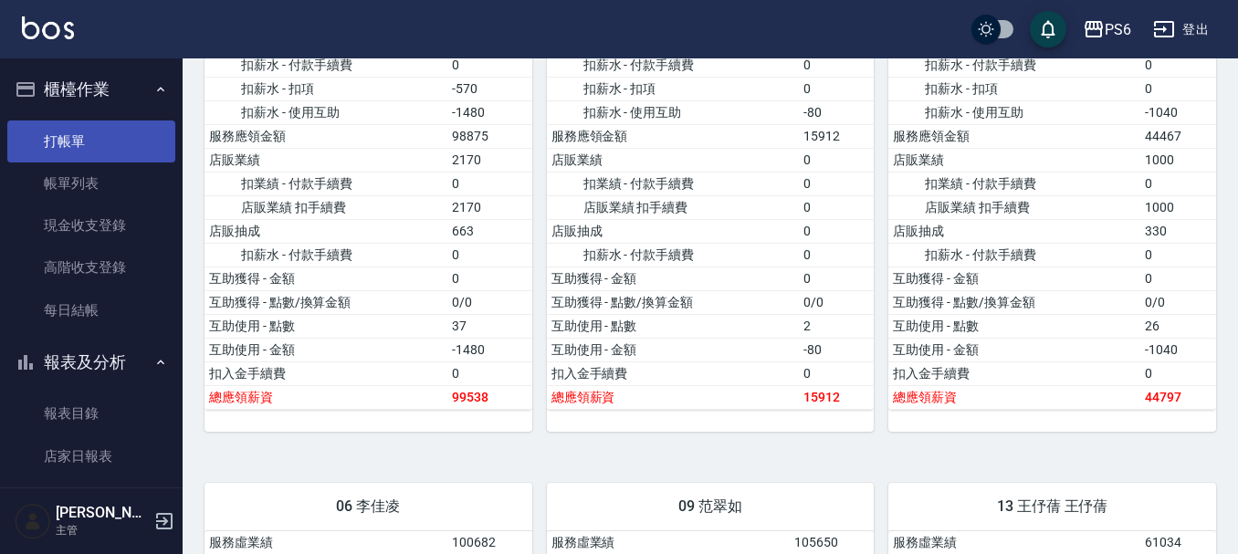
click at [112, 145] on link "打帳單" at bounding box center [91, 142] width 168 height 42
